Goal: Task Accomplishment & Management: Use online tool/utility

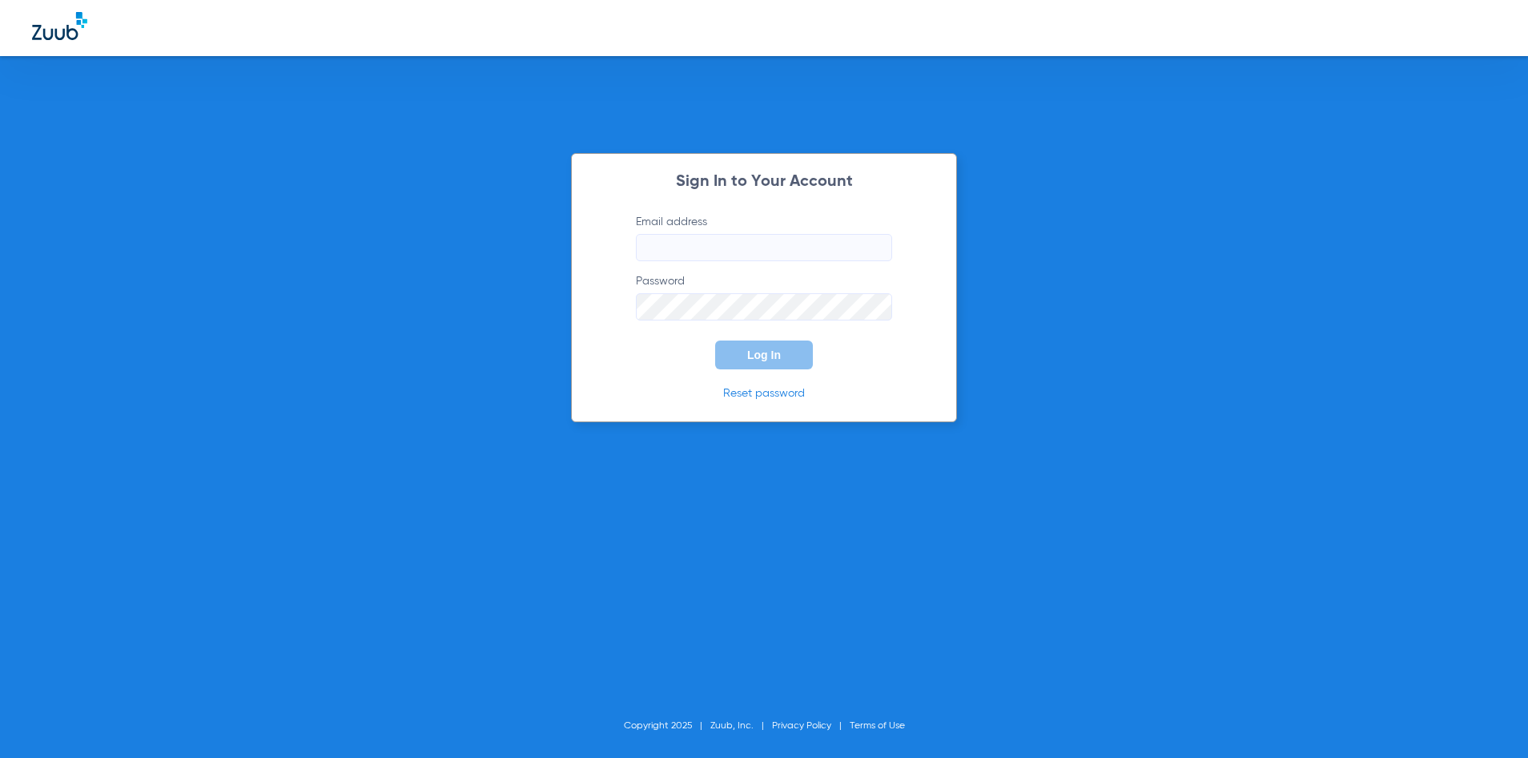
type input "[EMAIL_ADDRESS][DOMAIN_NAME]"
click at [777, 356] on span "Log In" at bounding box center [764, 354] width 34 height 13
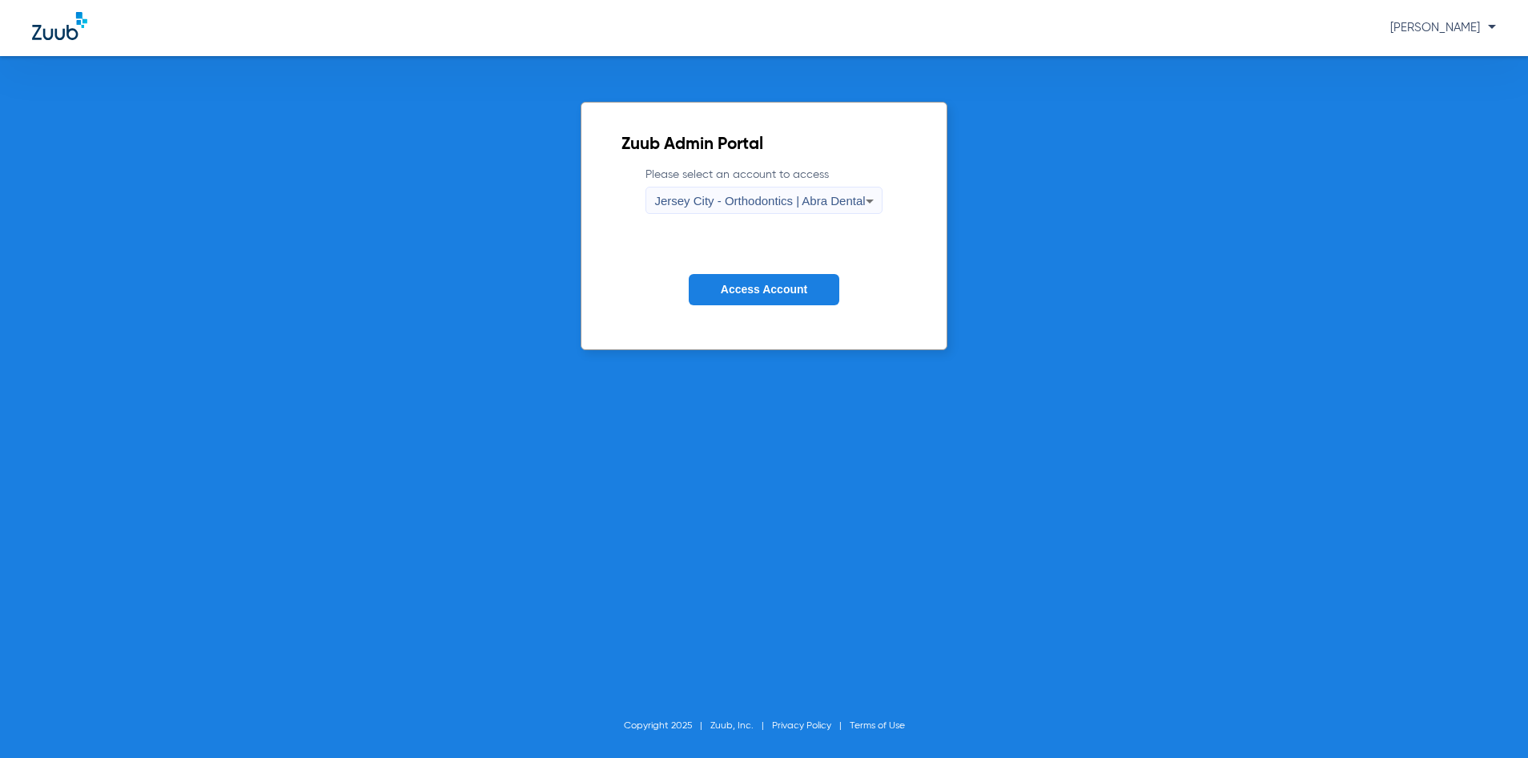
click at [759, 201] on span "Jersey City - Orthodontics | Abra Dental" at bounding box center [759, 201] width 211 height 14
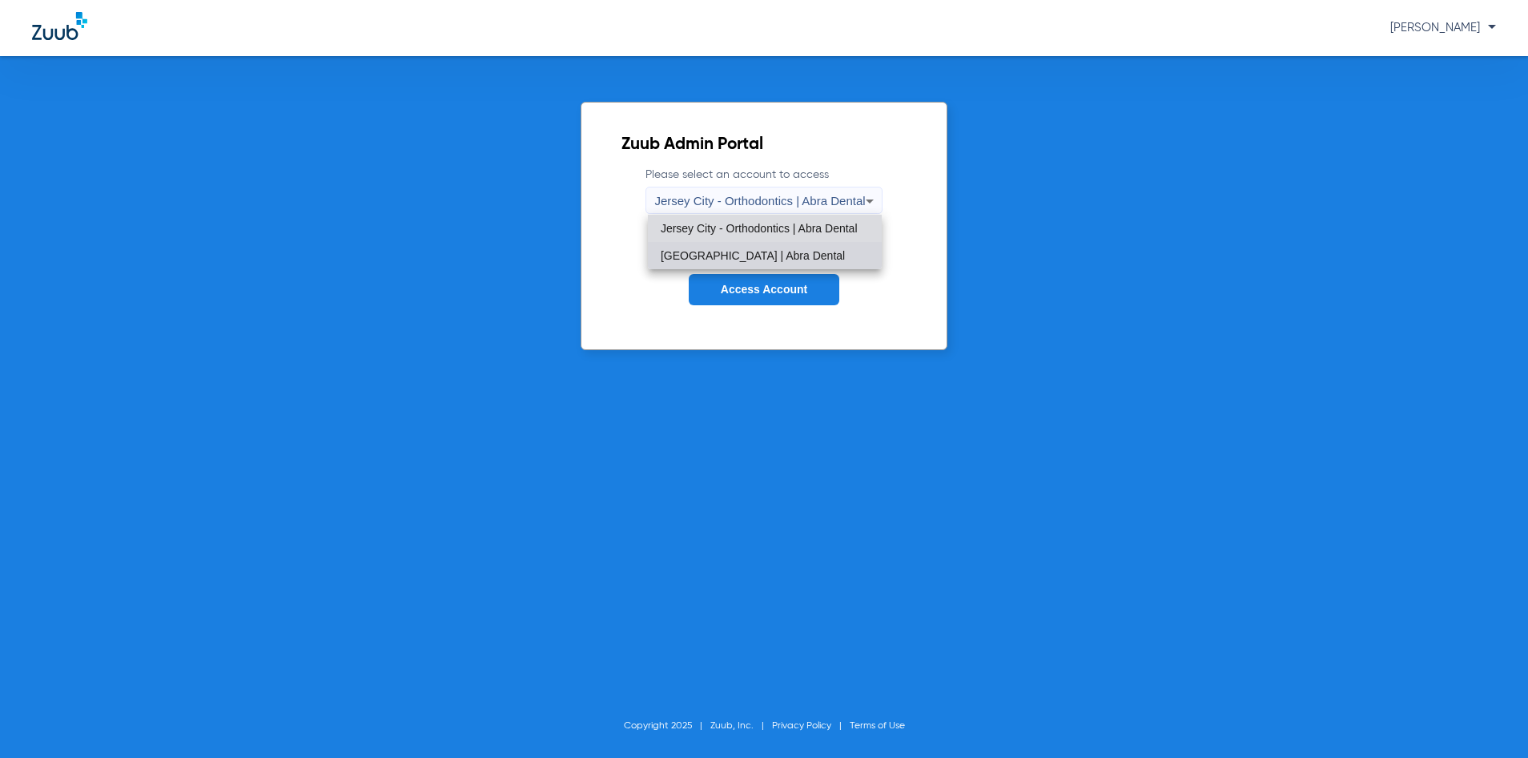
click at [751, 250] on span "[GEOGRAPHIC_DATA] | Abra Dental" at bounding box center [753, 255] width 184 height 11
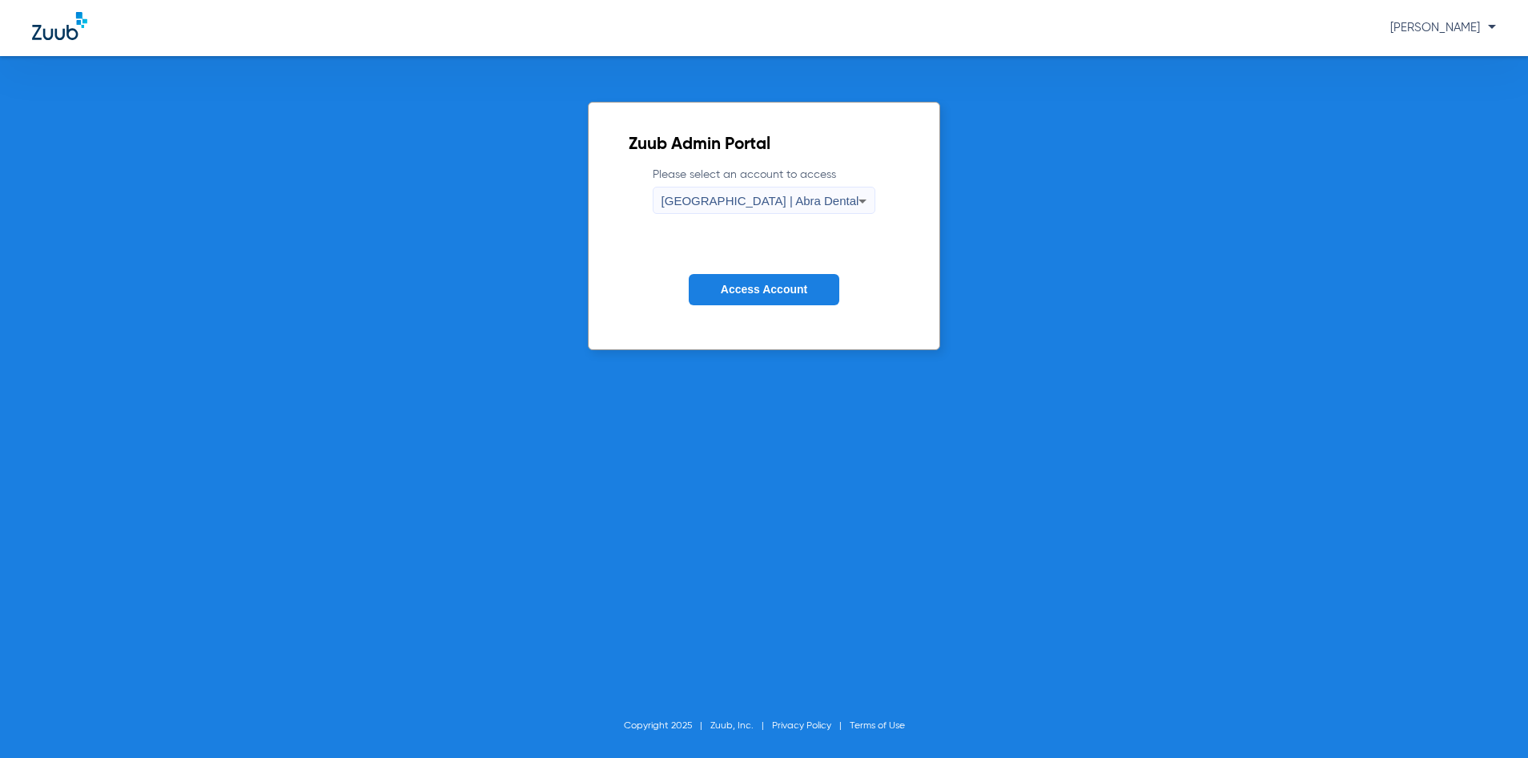
drag, startPoint x: 749, startPoint y: 275, endPoint x: 749, endPoint y: 288, distance: 12.8
click at [749, 276] on button "Access Account" at bounding box center [764, 289] width 151 height 31
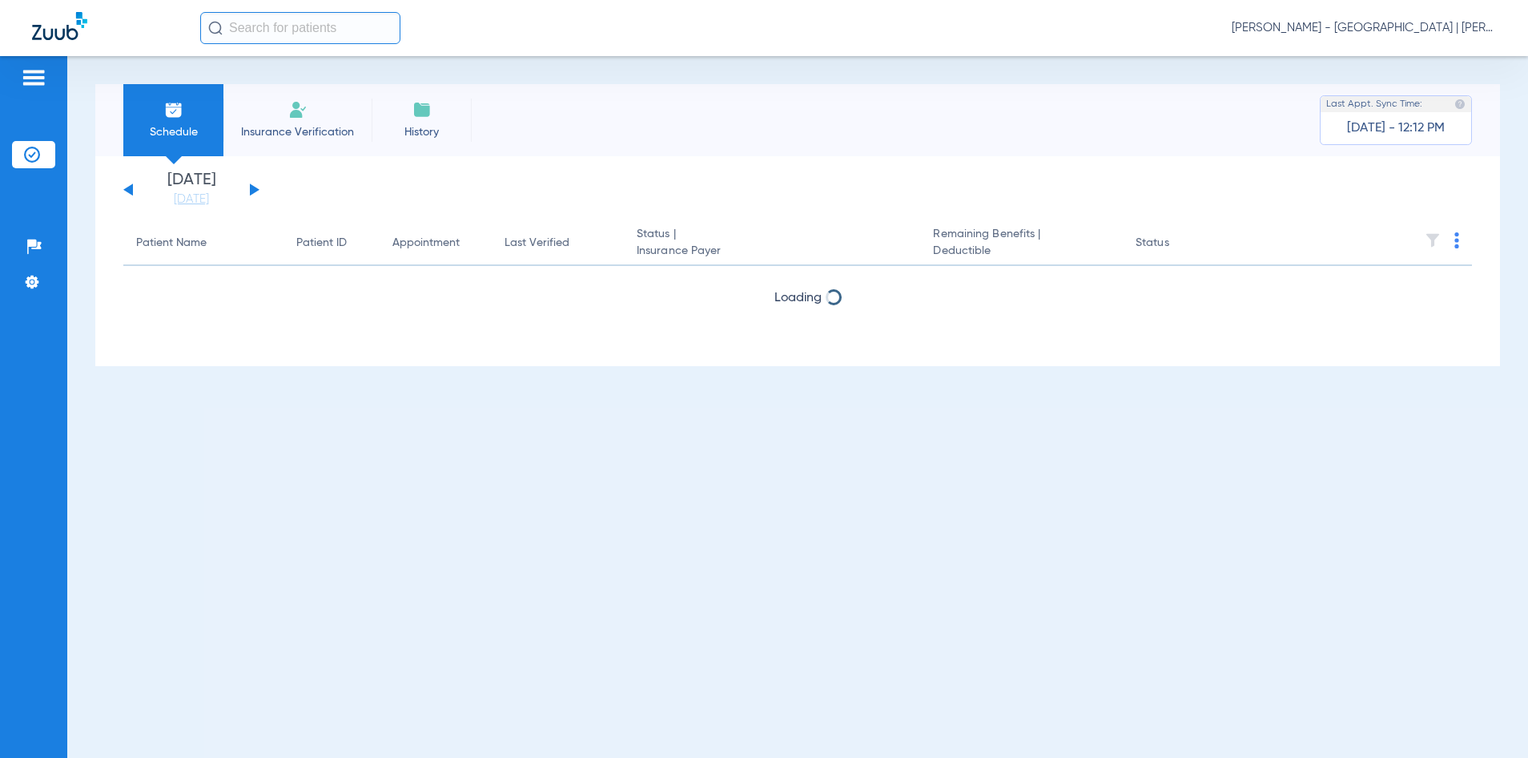
click at [345, 27] on input "text" at bounding box center [300, 28] width 200 height 32
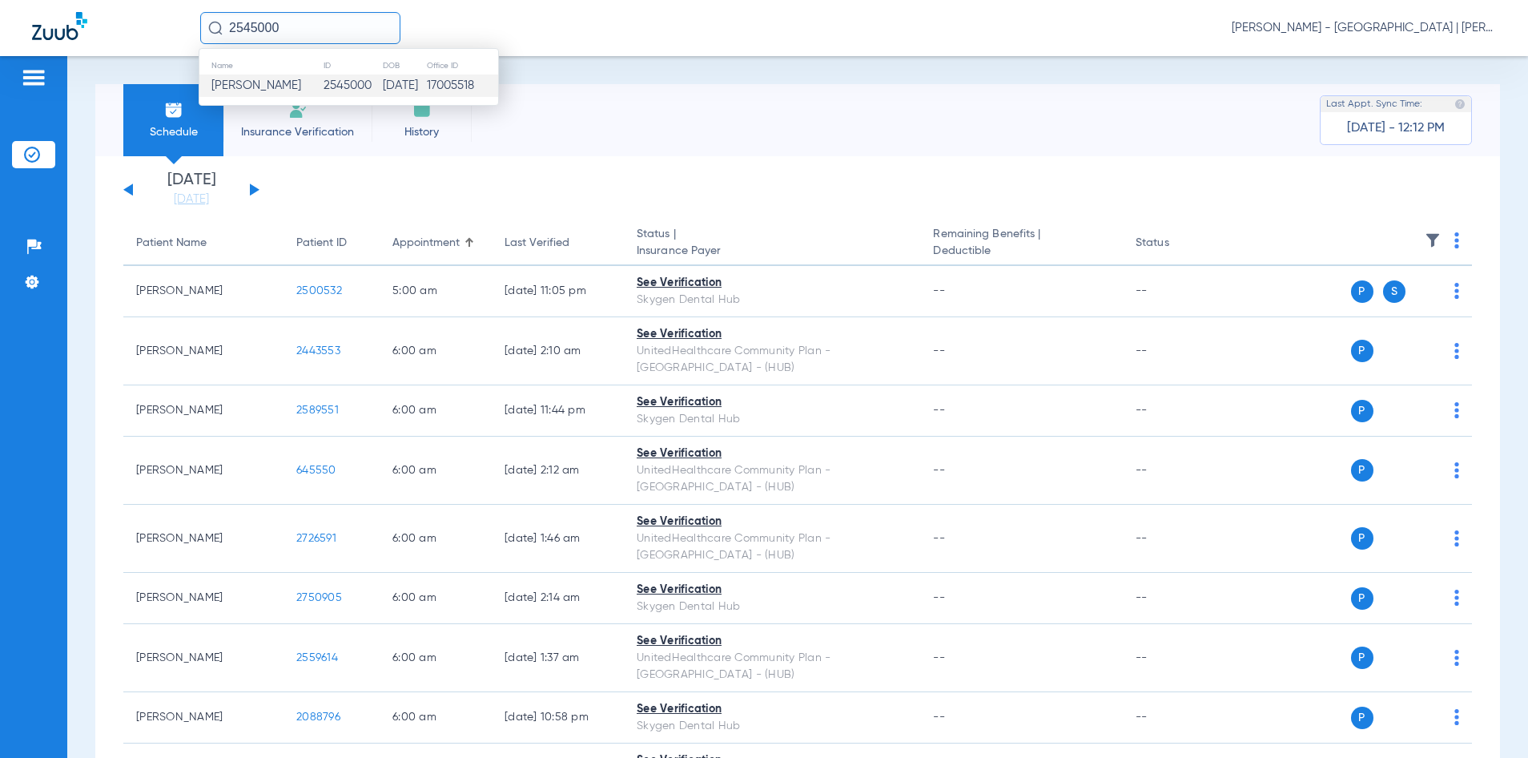
type input "2545000"
click at [464, 89] on td "17005518" at bounding box center [462, 86] width 72 height 22
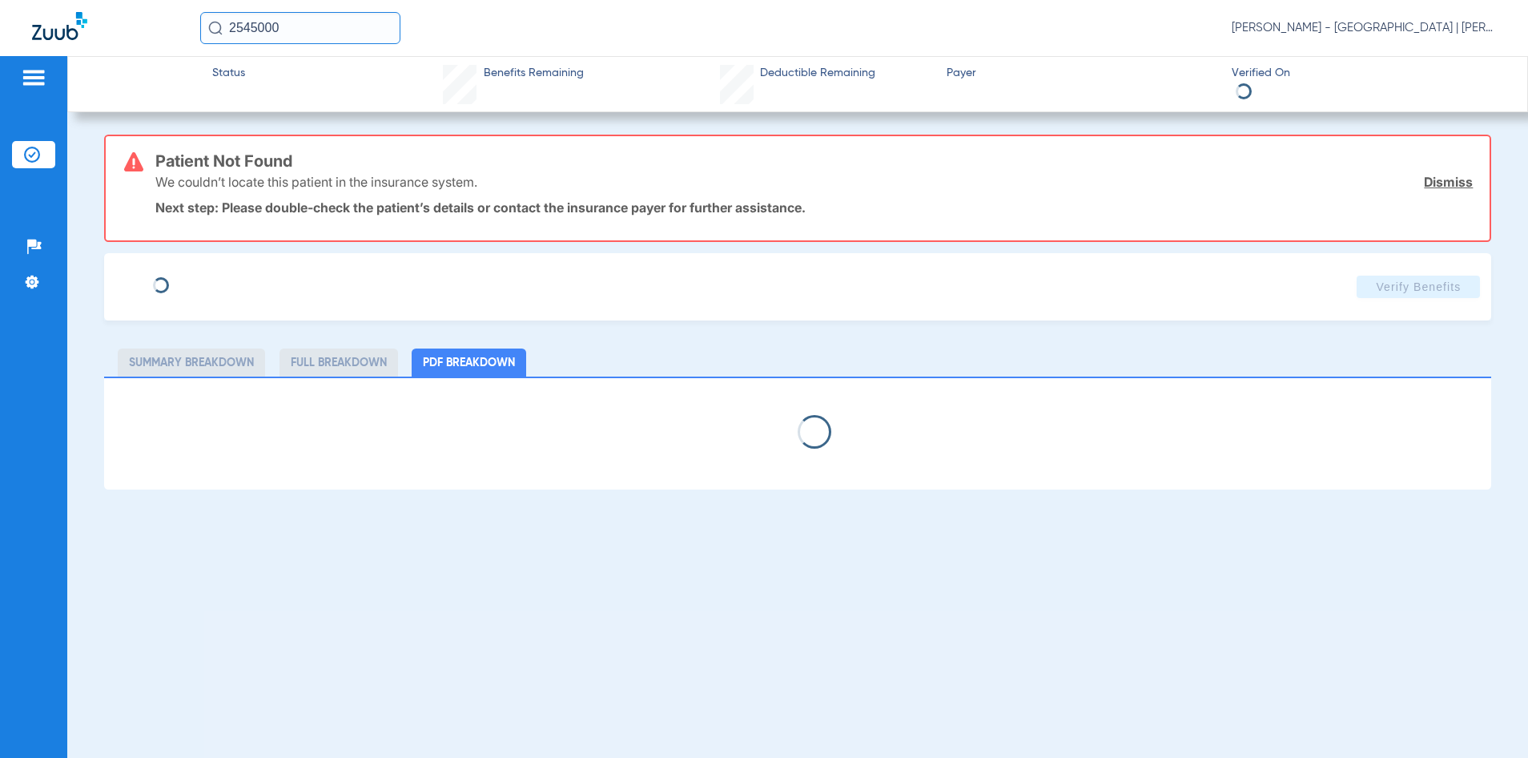
type input "[PERSON_NAME]"
type input "[DATE]"
type input "3HZN87788150"
type input "0967010001"
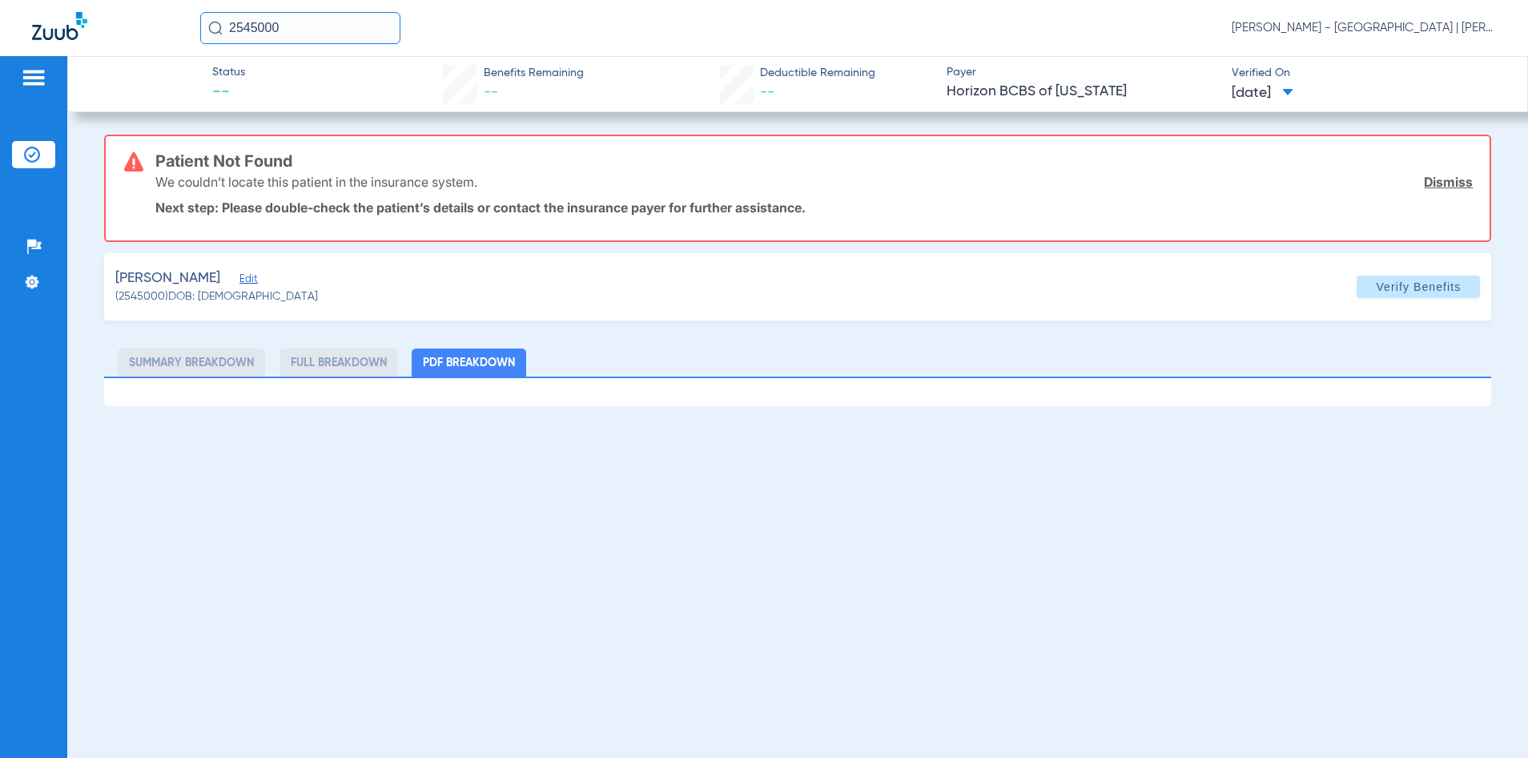
click at [251, 275] on span "Edit" at bounding box center [247, 280] width 14 height 15
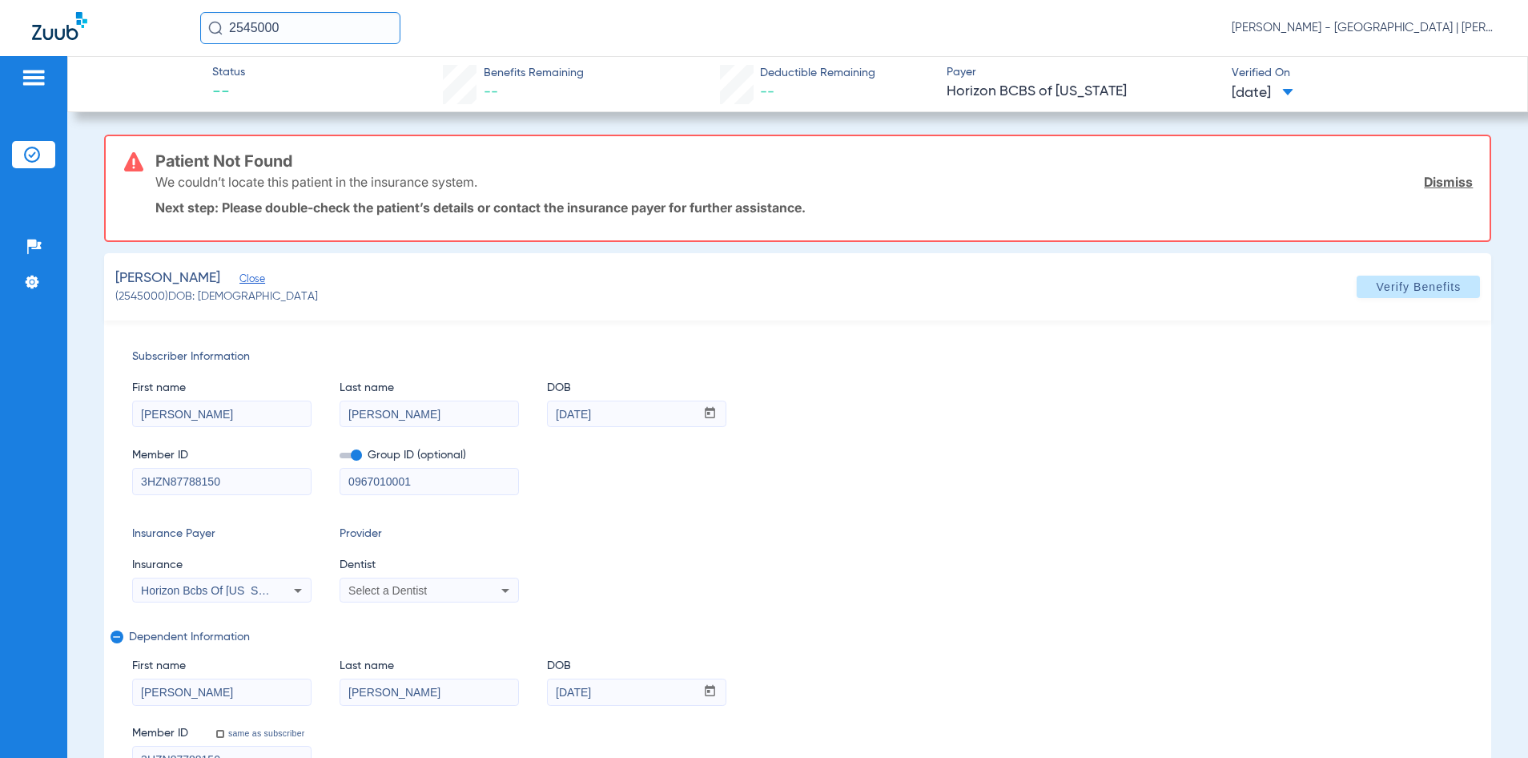
drag, startPoint x: 421, startPoint y: 485, endPoint x: 344, endPoint y: 485, distance: 76.9
click at [344, 485] on input "0967010001" at bounding box center [429, 482] width 178 height 26
click at [1376, 284] on span "Verify Benefits" at bounding box center [1418, 286] width 85 height 13
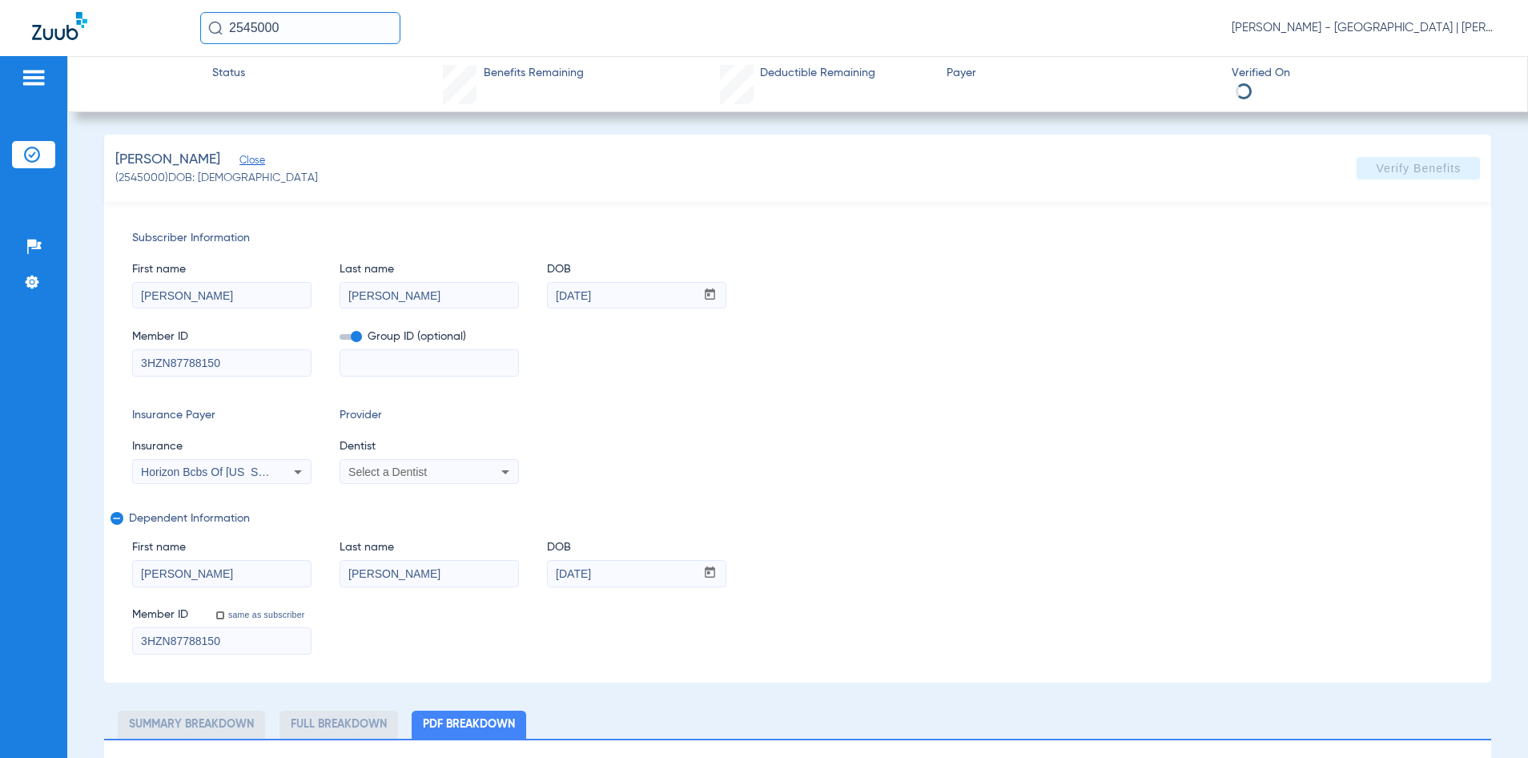
select select "page-width"
type input "1"
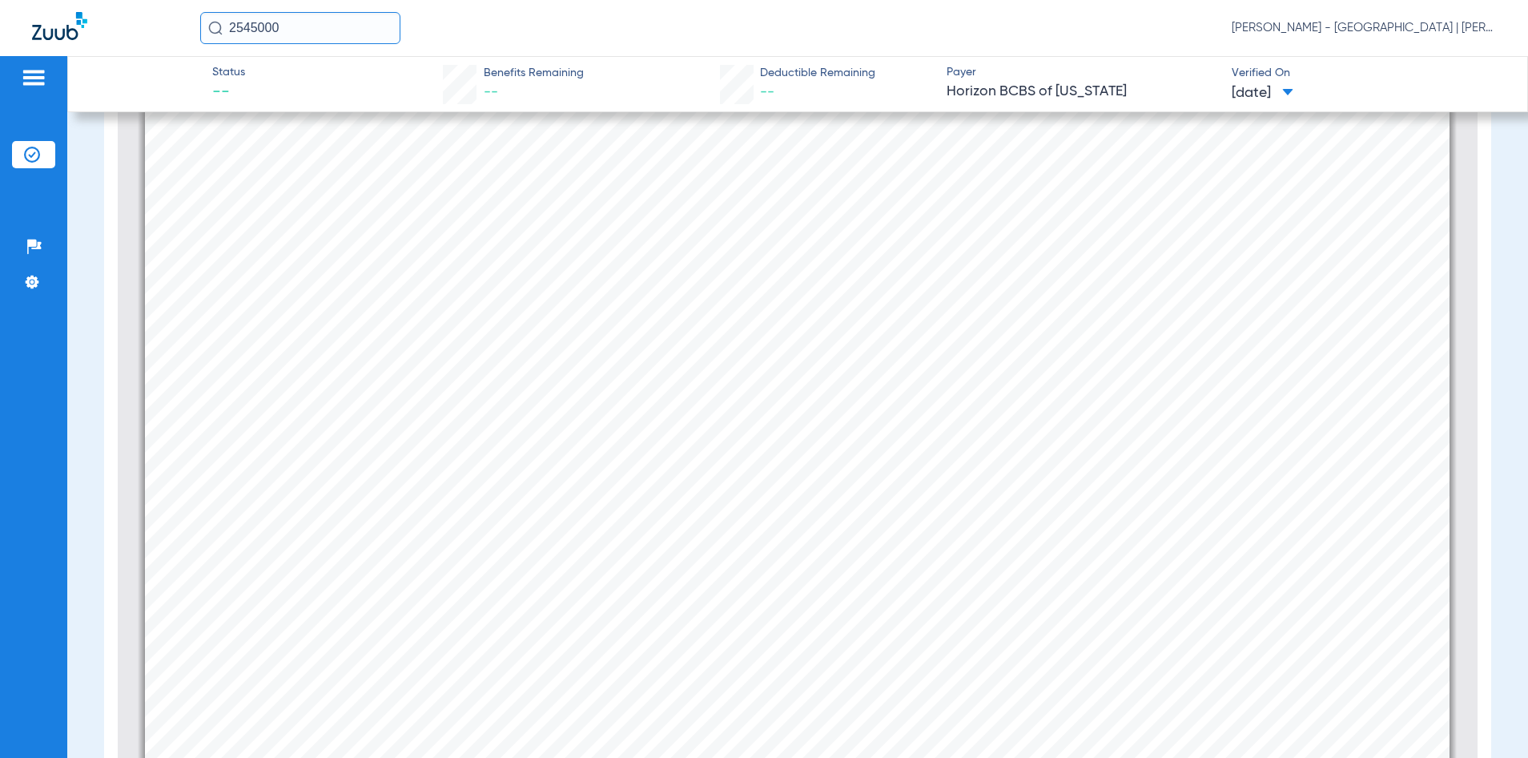
click at [256, 30] on input "2545000" at bounding box center [300, 28] width 200 height 32
click at [644, 312] on div "Member Information Member Name: [PERSON_NAME] ID Number: 3HZN87788150 Date of B…" at bounding box center [797, 187] width 1305 height 1843
type input "2306370"
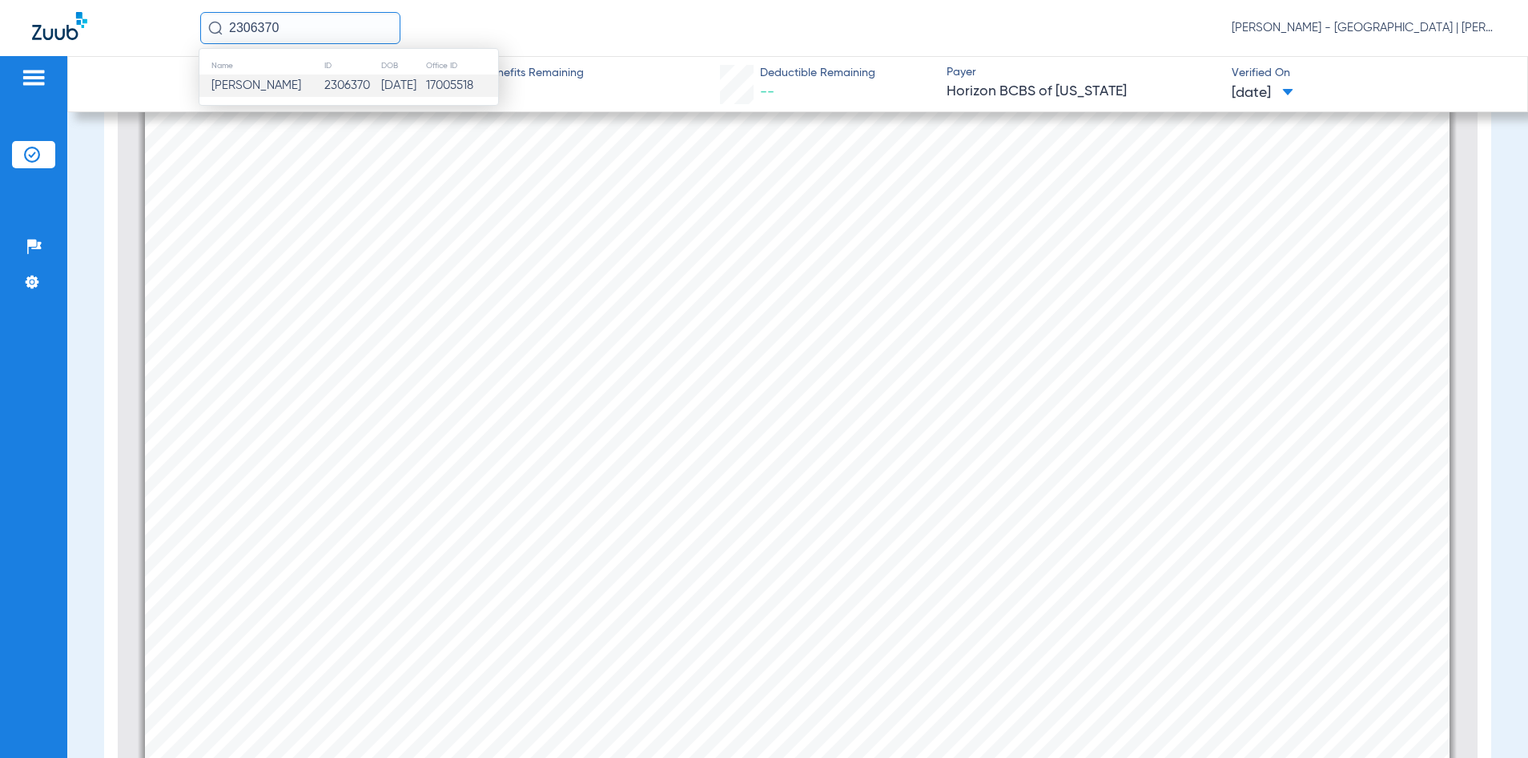
click at [464, 92] on td "17005518" at bounding box center [461, 86] width 73 height 22
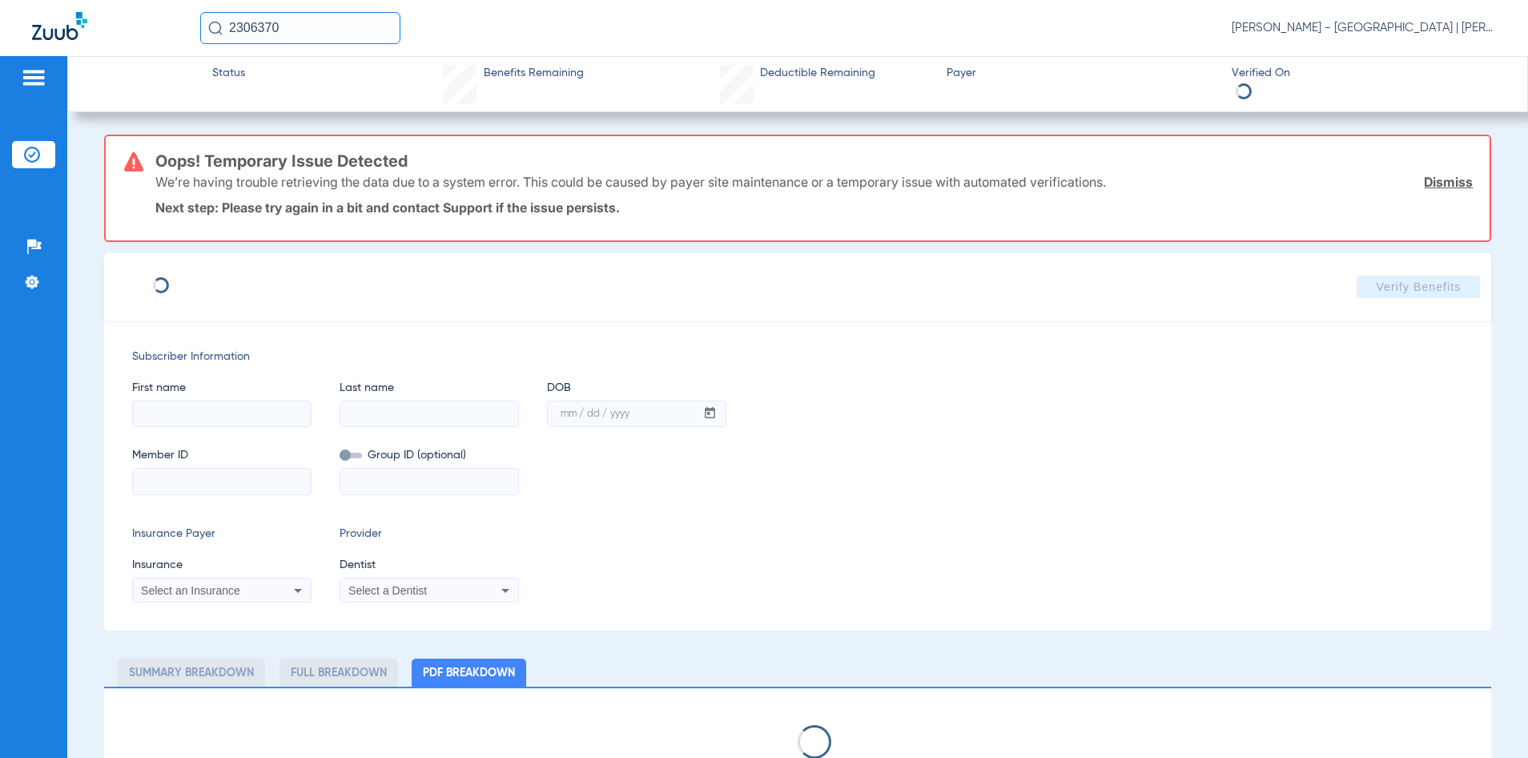
type input "[PERSON_NAME]"
type input "[DATE]"
type input "72467001"
select select "page-width"
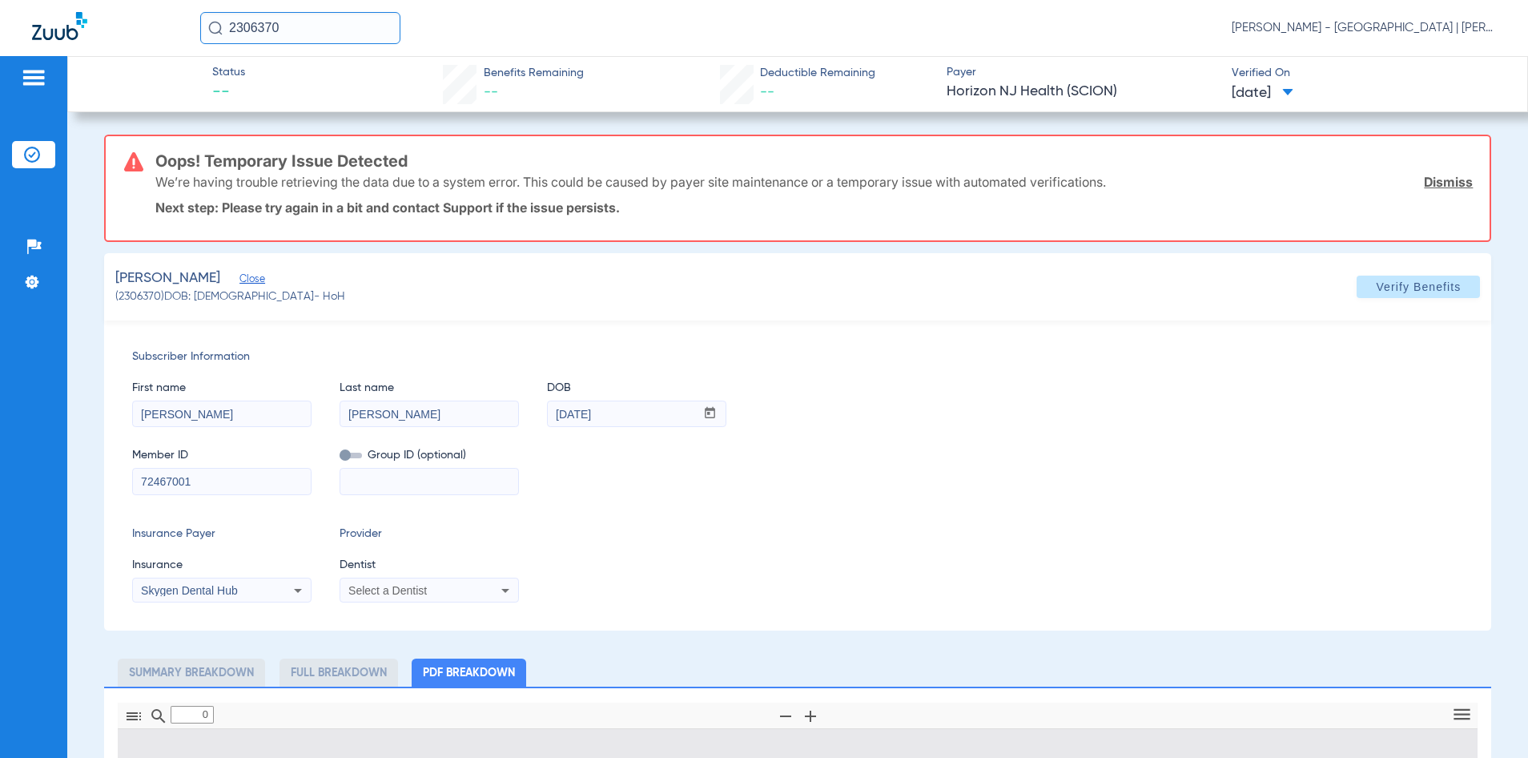
type input "1"
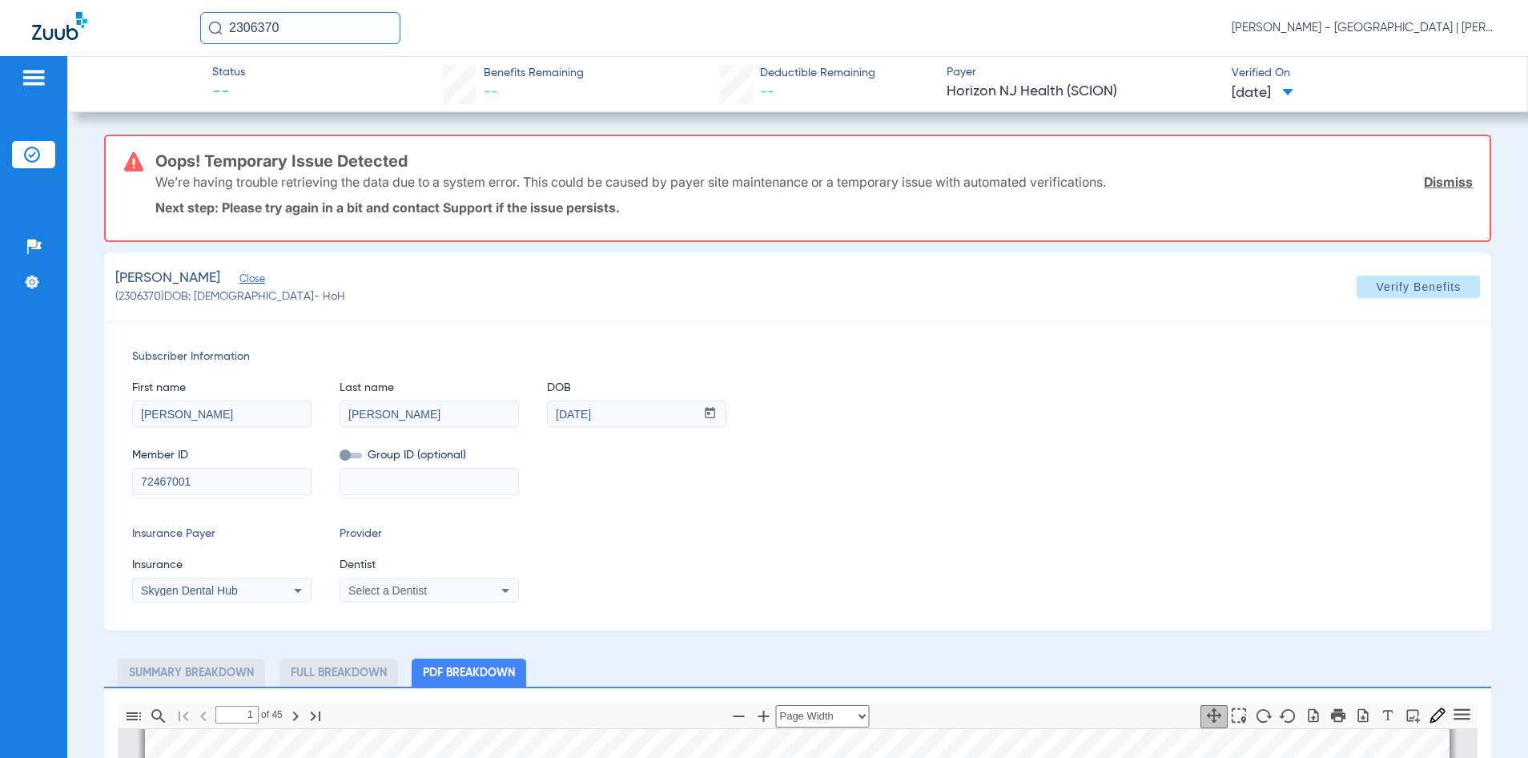
drag, startPoint x: 205, startPoint y: 487, endPoint x: 91, endPoint y: 469, distance: 115.1
click at [99, 472] on app-member-insurance-verification-view "Status -- Benefits Remaining -- Deductible Remaining -- Payer Horizon NJ Health…" at bounding box center [797, 765] width 1461 height 1418
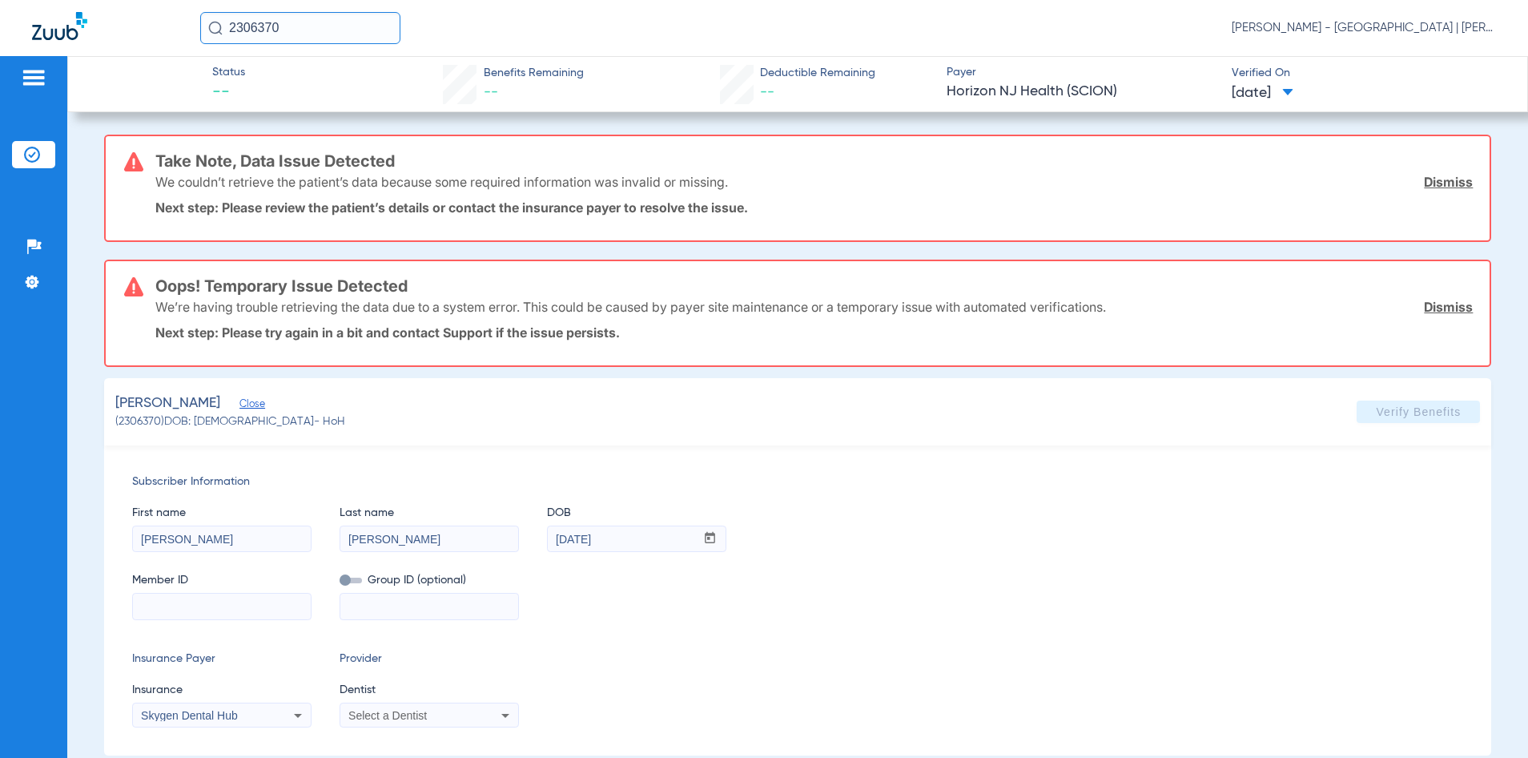
click at [191, 606] on input at bounding box center [222, 607] width 178 height 26
paste input "U12527930"
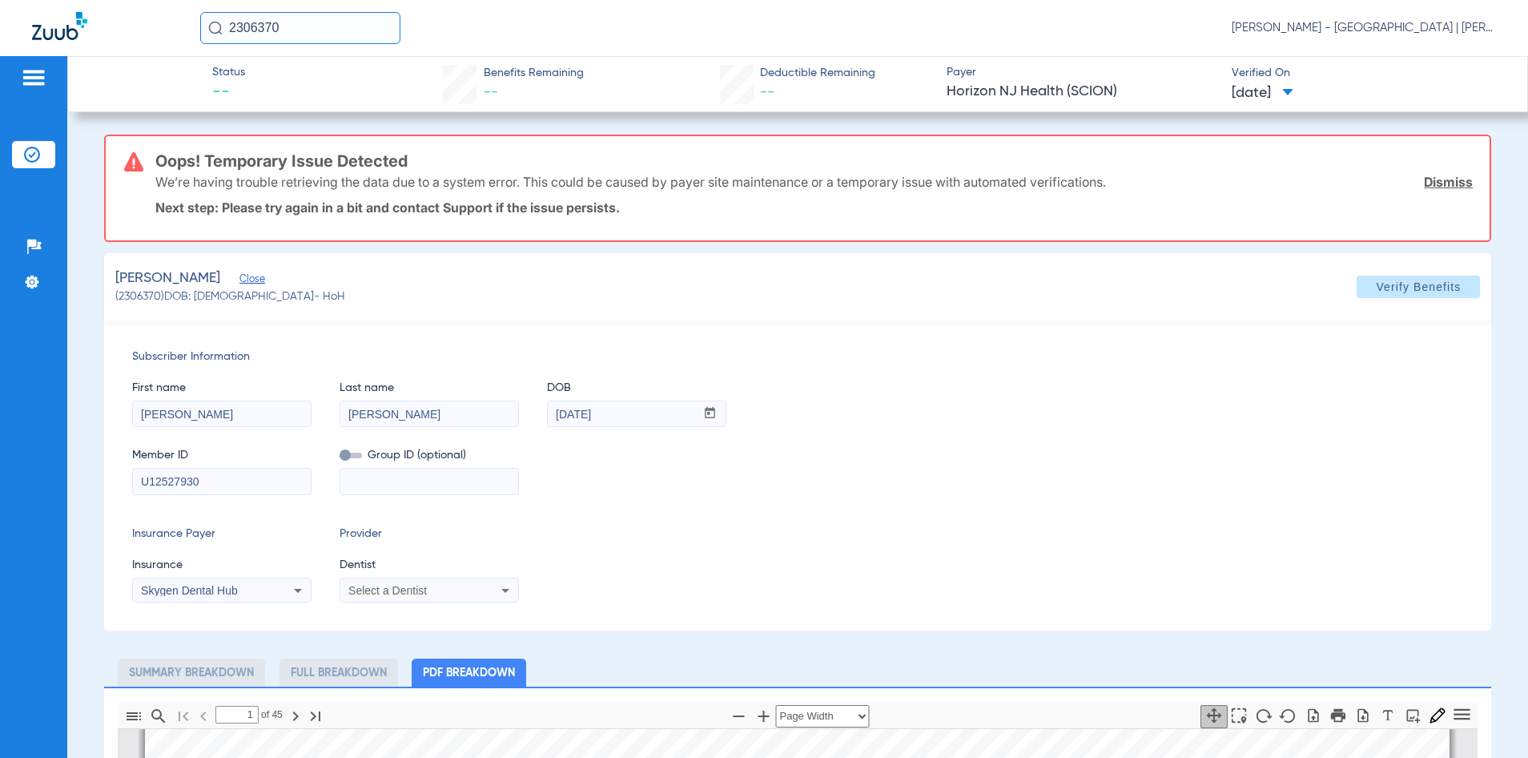
type input "U12527930"
click at [262, 582] on div "Skygen Dental Hub" at bounding box center [222, 590] width 178 height 19
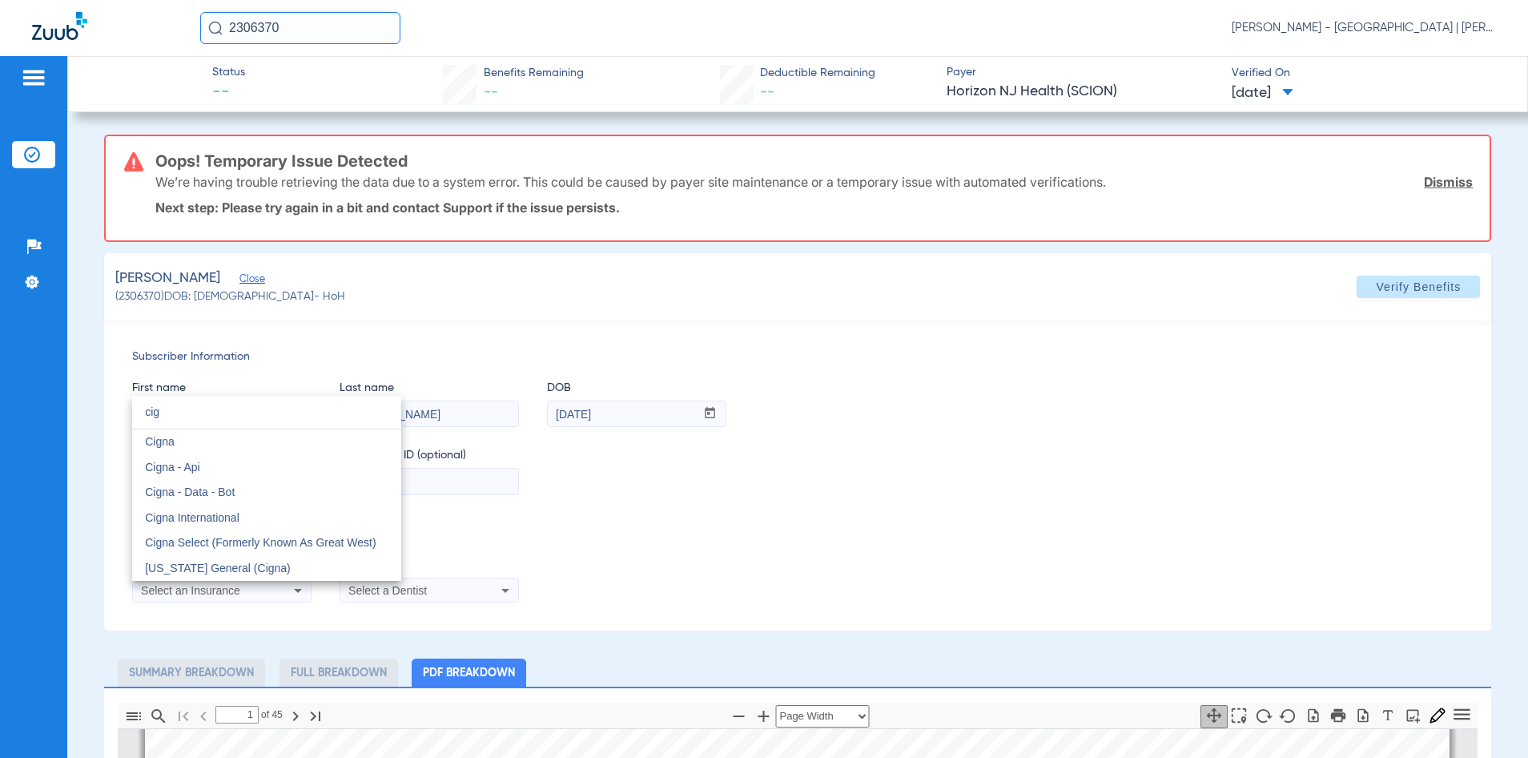
scroll to position [0, 0]
type input "cigna"
click at [266, 443] on mat-option "Cigna" at bounding box center [266, 442] width 269 height 26
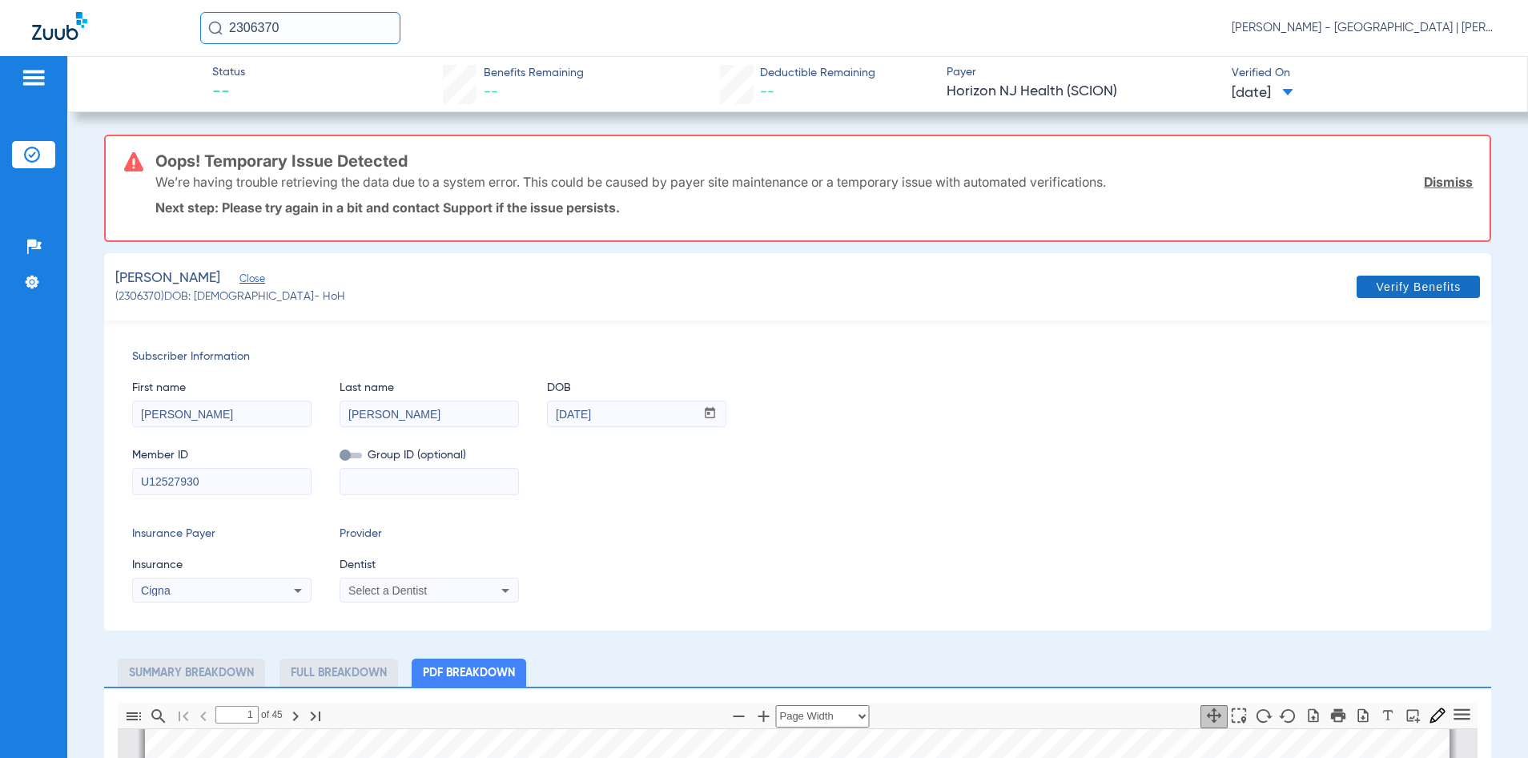
click at [1427, 295] on span at bounding box center [1418, 287] width 123 height 38
